Goal: Information Seeking & Learning: Learn about a topic

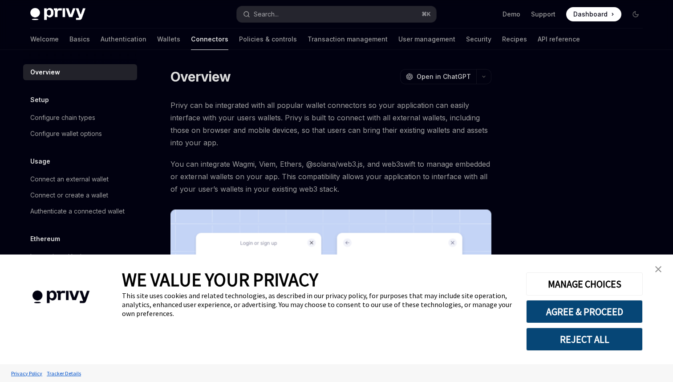
click at [660, 267] on img "close banner" at bounding box center [659, 269] width 6 height 6
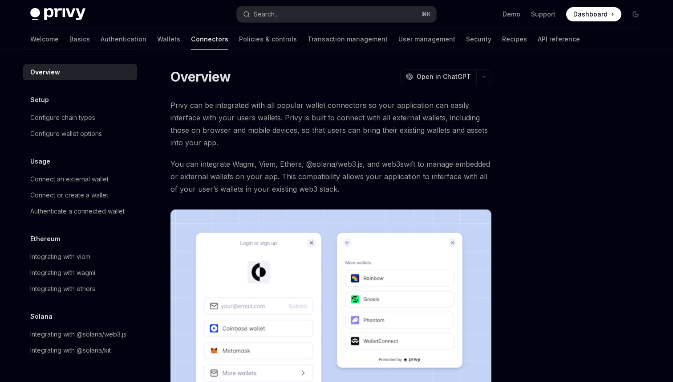
scroll to position [56, 0]
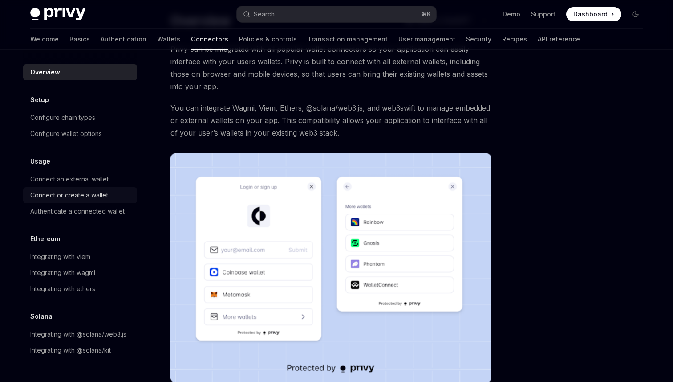
click at [108, 190] on div "Connect or create a wallet" at bounding box center [69, 195] width 78 height 11
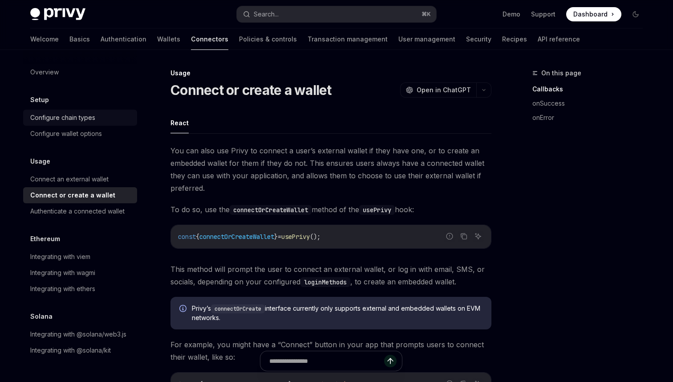
click at [95, 112] on div "Configure chain types" at bounding box center [62, 117] width 65 height 11
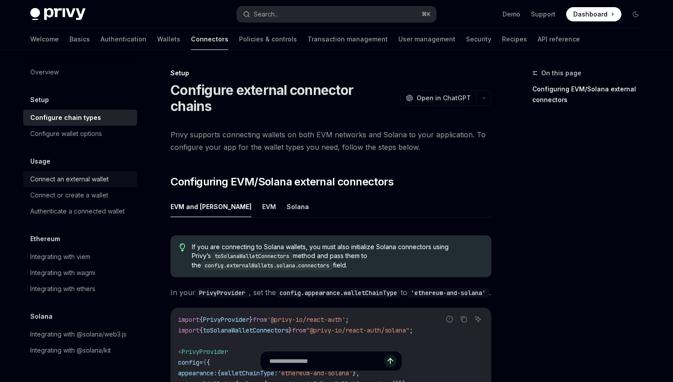
click at [109, 174] on div "Connect an external wallet" at bounding box center [69, 179] width 78 height 11
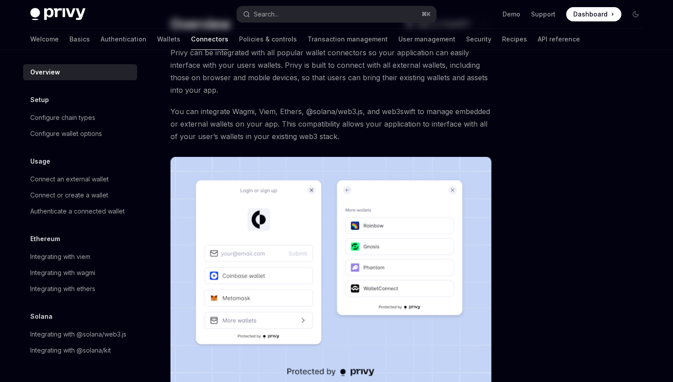
scroll to position [56, 0]
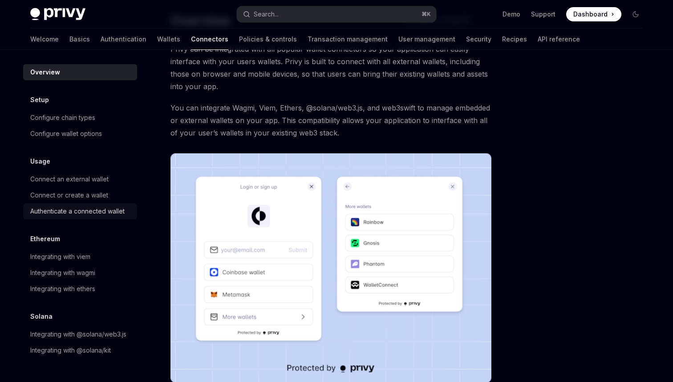
click at [125, 206] on div "Authenticate a connected wallet" at bounding box center [77, 211] width 94 height 11
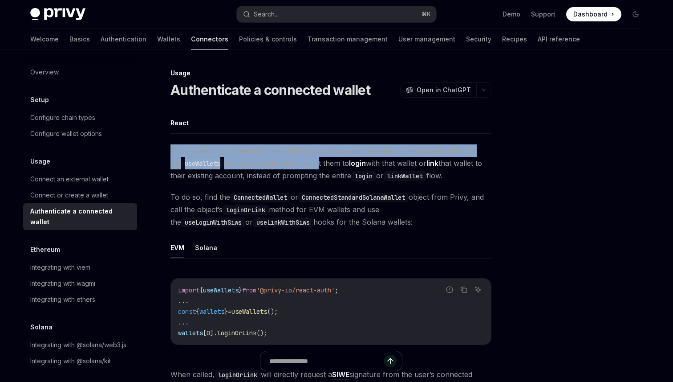
drag, startPoint x: 210, startPoint y: 111, endPoint x: 312, endPoint y: 119, distance: 102.8
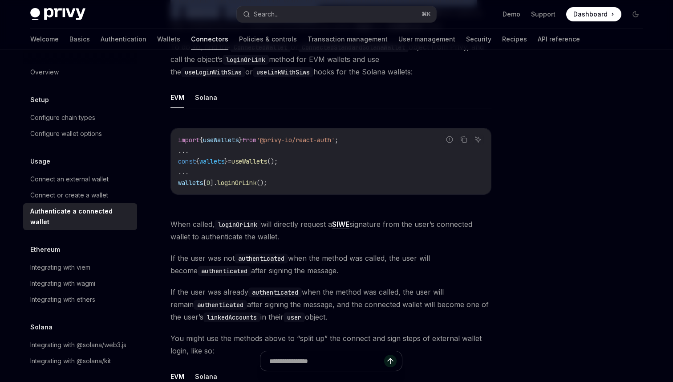
scroll to position [158, 0]
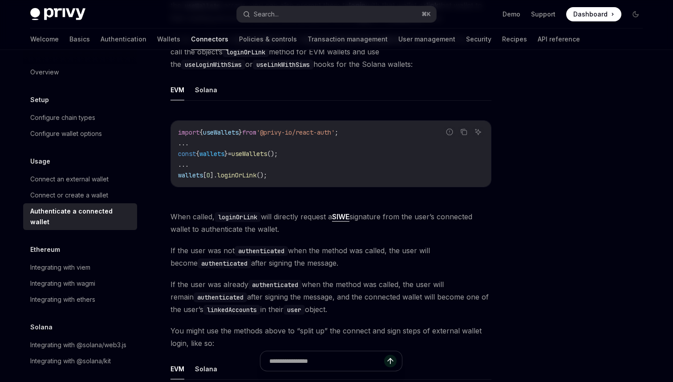
click at [217, 244] on span "If the user was not authenticated when the method was called, the user will bec…" at bounding box center [331, 256] width 321 height 25
drag, startPoint x: 214, startPoint y: 148, endPoint x: 343, endPoint y: 156, distance: 128.9
click at [343, 244] on span "If the user was not authenticated when the method was called, the user will bec…" at bounding box center [331, 256] width 321 height 25
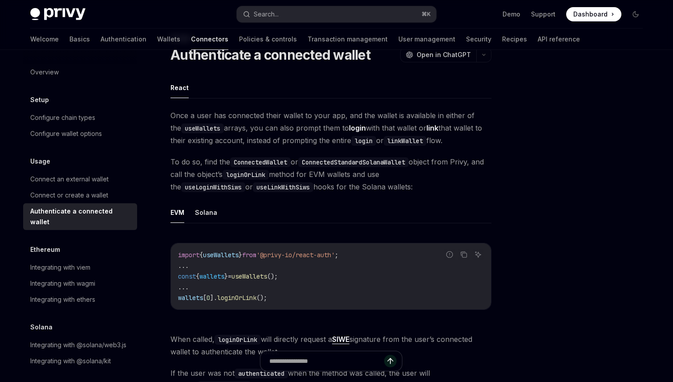
scroll to position [0, 0]
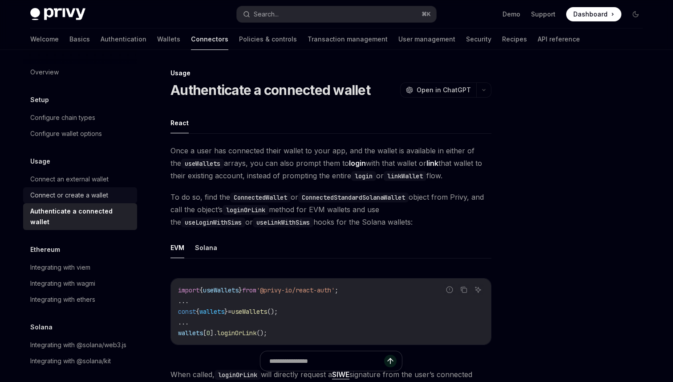
click at [108, 190] on div "Connect or create a wallet" at bounding box center [69, 195] width 78 height 11
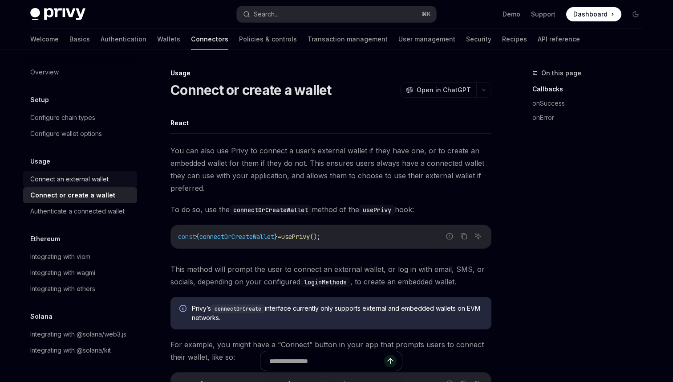
click at [136, 171] on link "Connect an external wallet" at bounding box center [80, 179] width 114 height 16
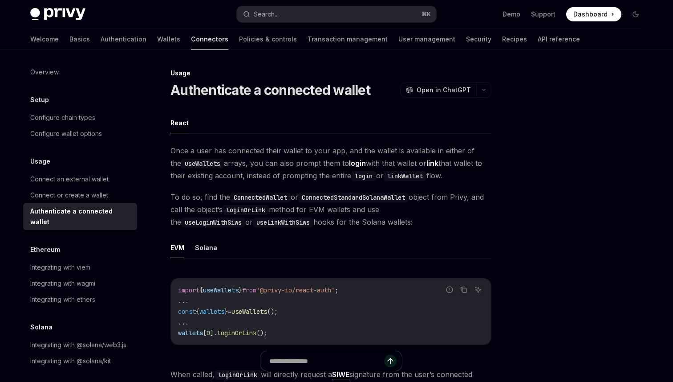
type textarea "*"
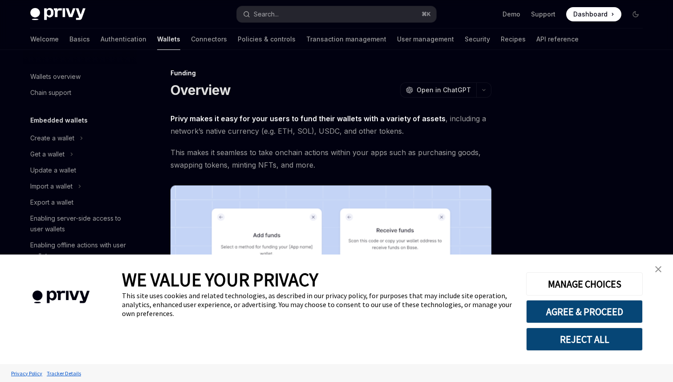
click at [657, 269] on img "close banner" at bounding box center [659, 269] width 6 height 6
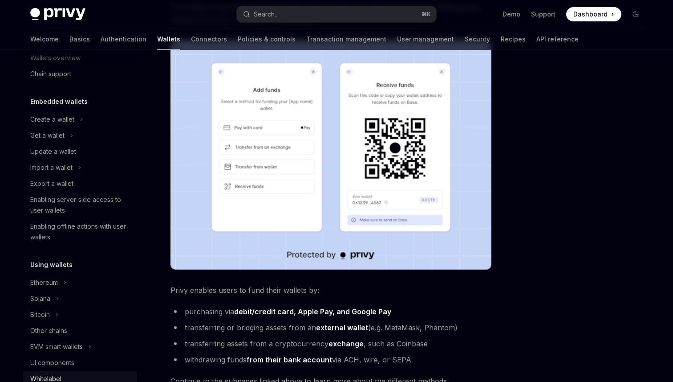
scroll to position [23, 0]
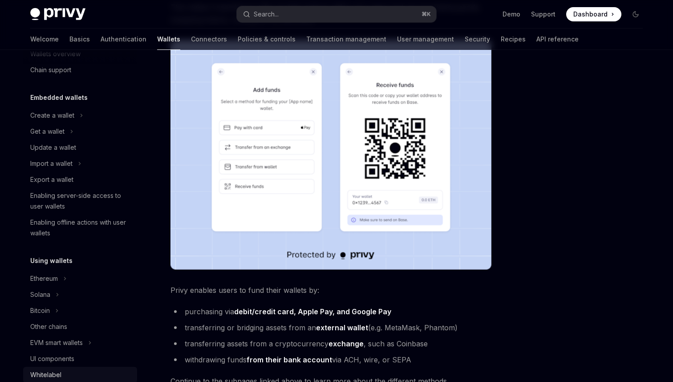
click at [132, 369] on div "Whitelabel" at bounding box center [81, 374] width 102 height 11
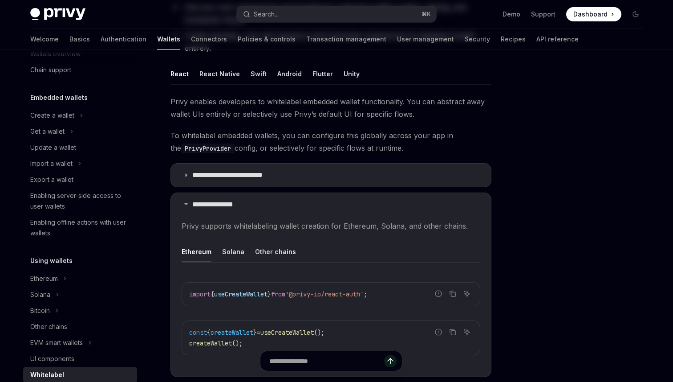
type textarea "*"
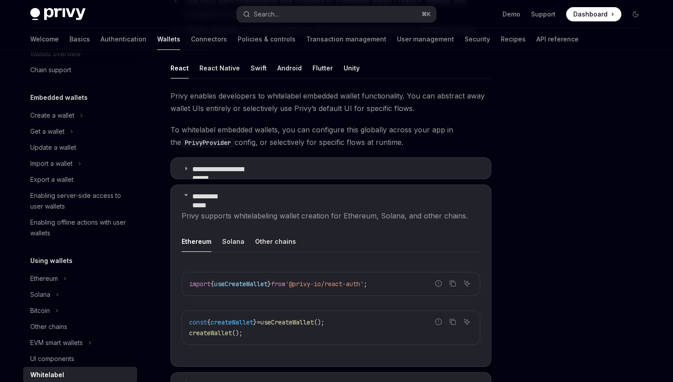
scroll to position [155, 0]
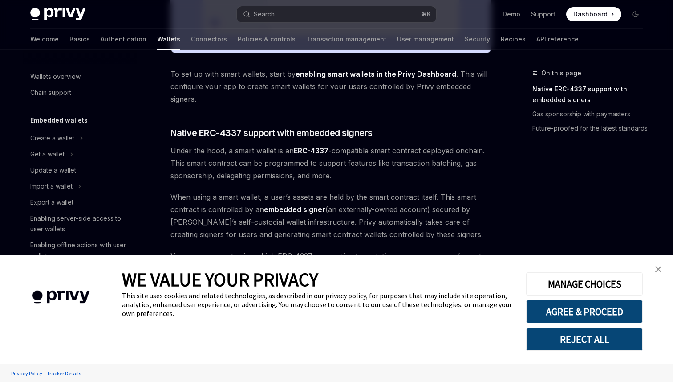
scroll to position [424, 0]
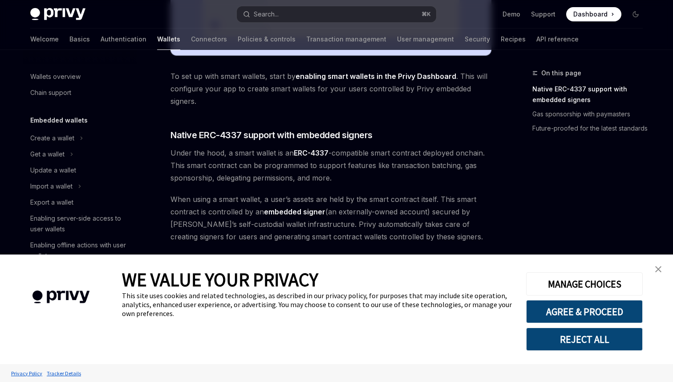
click at [660, 267] on img "close banner" at bounding box center [659, 269] width 6 height 6
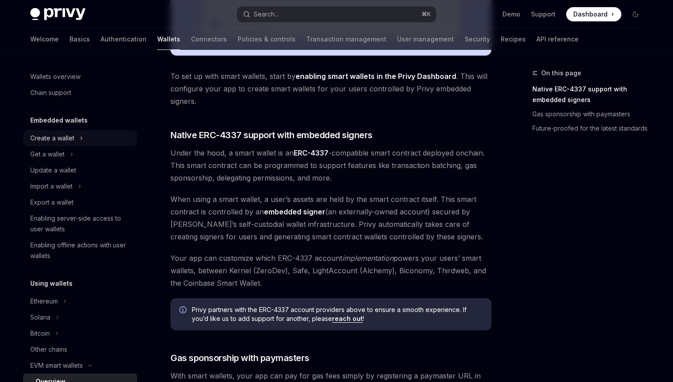
click at [74, 133] on div "Create a wallet" at bounding box center [52, 138] width 44 height 11
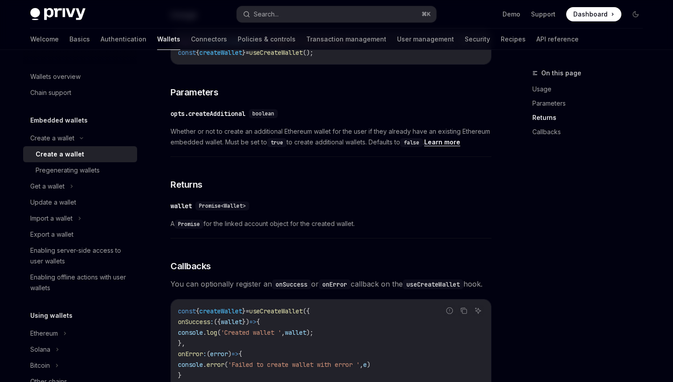
scroll to position [428, 0]
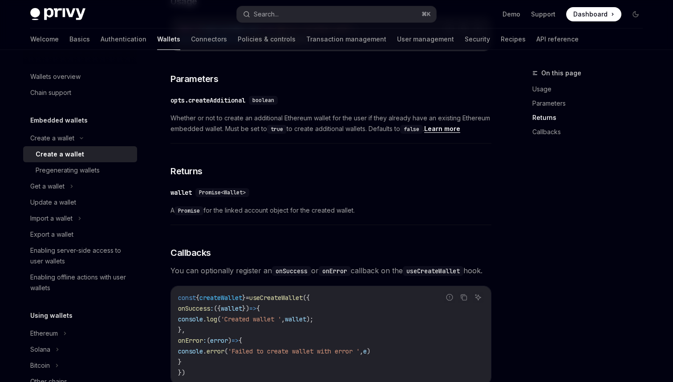
type textarea "*"
